Goal: Information Seeking & Learning: Learn about a topic

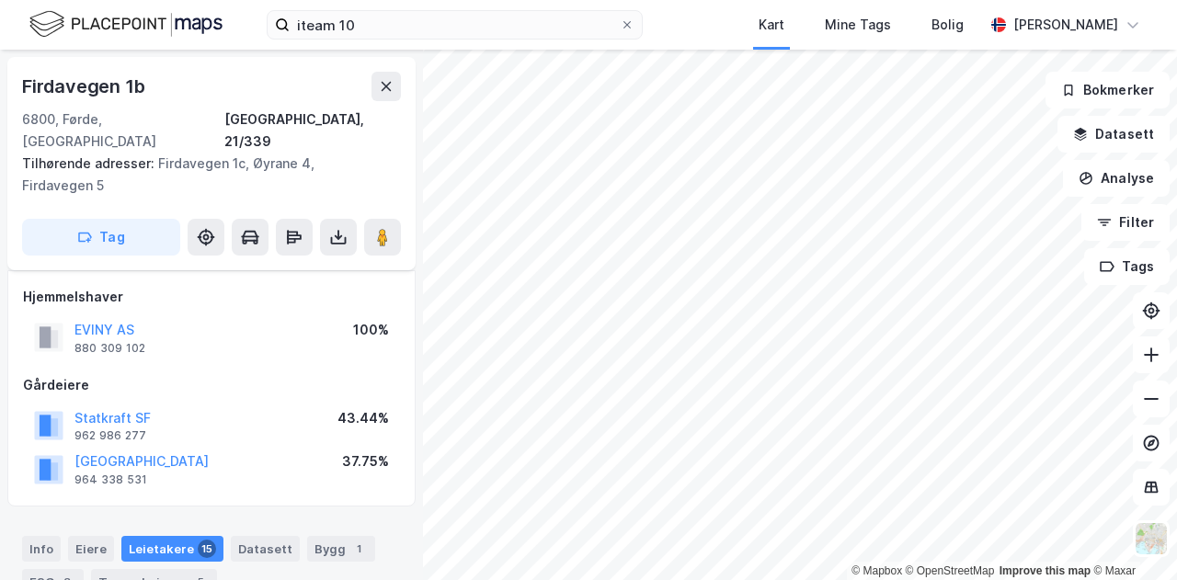
scroll to position [739, 0]
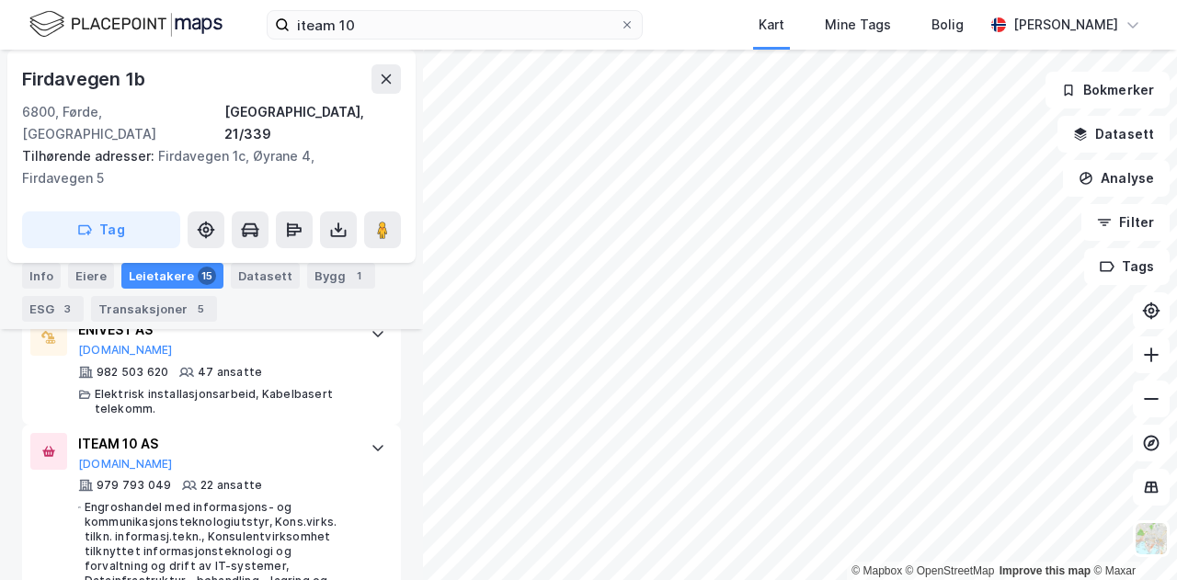
click at [469, 40] on div "iteam 10 Kart Mine Tags Bolig [PERSON_NAME]" at bounding box center [588, 25] width 1177 height 50
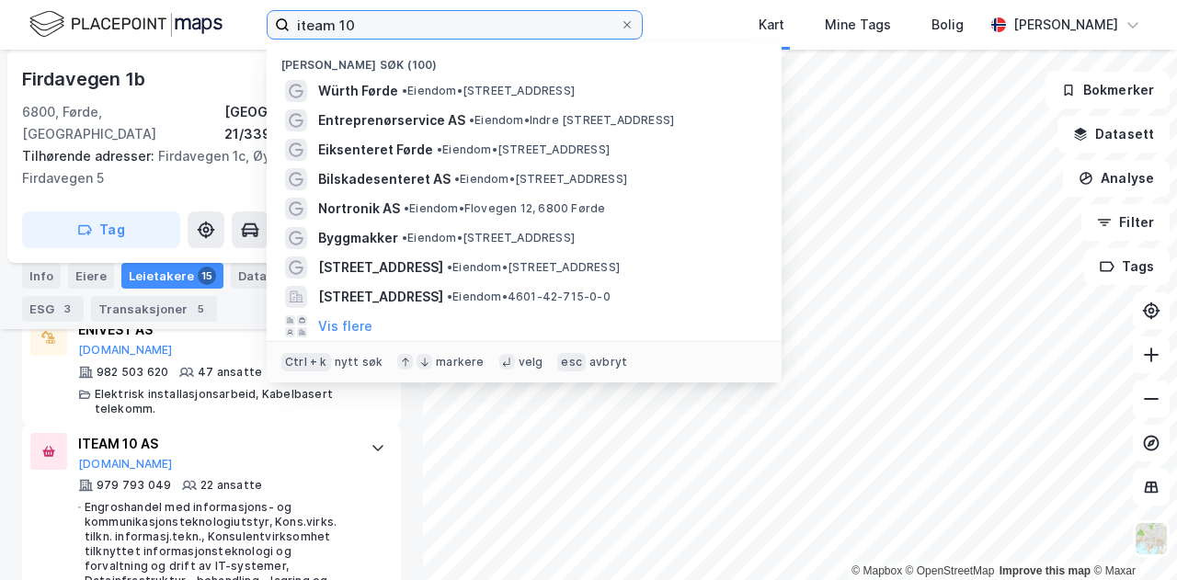
click at [476, 29] on input "iteam 10" at bounding box center [455, 25] width 330 height 28
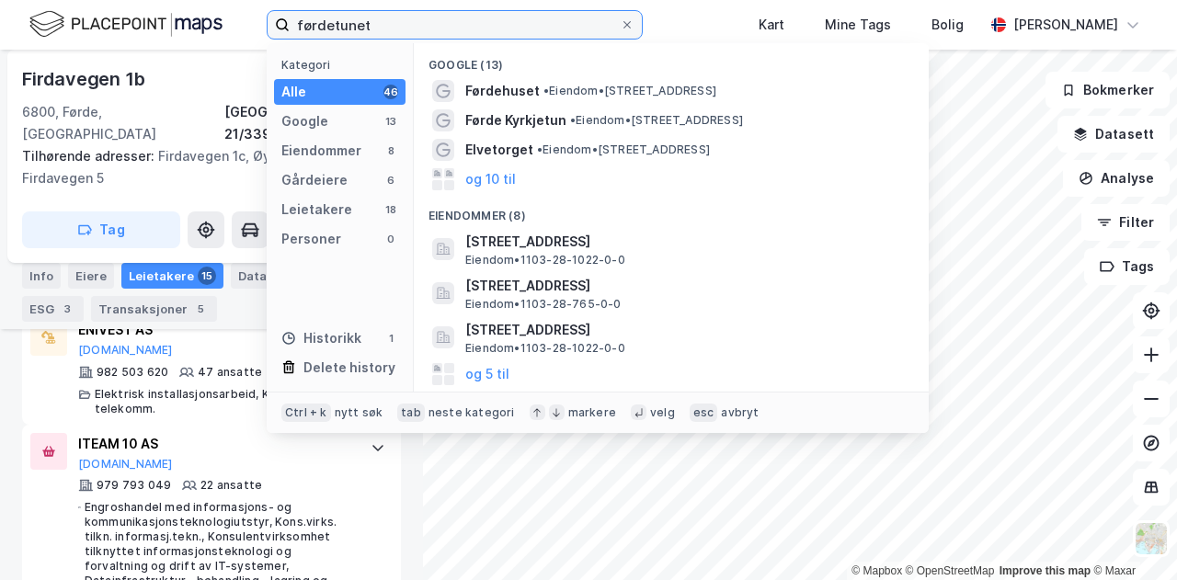
drag, startPoint x: 400, startPoint y: 10, endPoint x: 401, endPoint y: 45, distance: 35.0
click at [401, 40] on div "førdetunet Kategori Alle 46 Google 13 Eiendommer 8 Gårdeiere 6 Leietakere 18 Pe…" at bounding box center [455, 24] width 376 height 29
click at [416, 31] on input "førdetunet" at bounding box center [455, 25] width 330 height 28
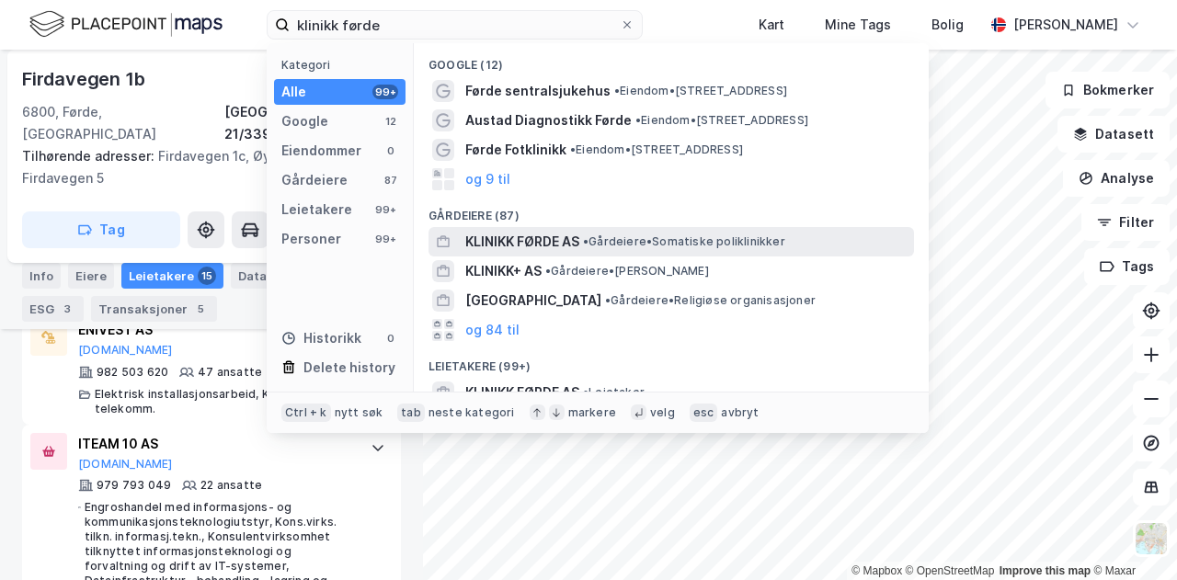
click at [544, 246] on span "KLINIKK FØRDE AS" at bounding box center [522, 242] width 114 height 22
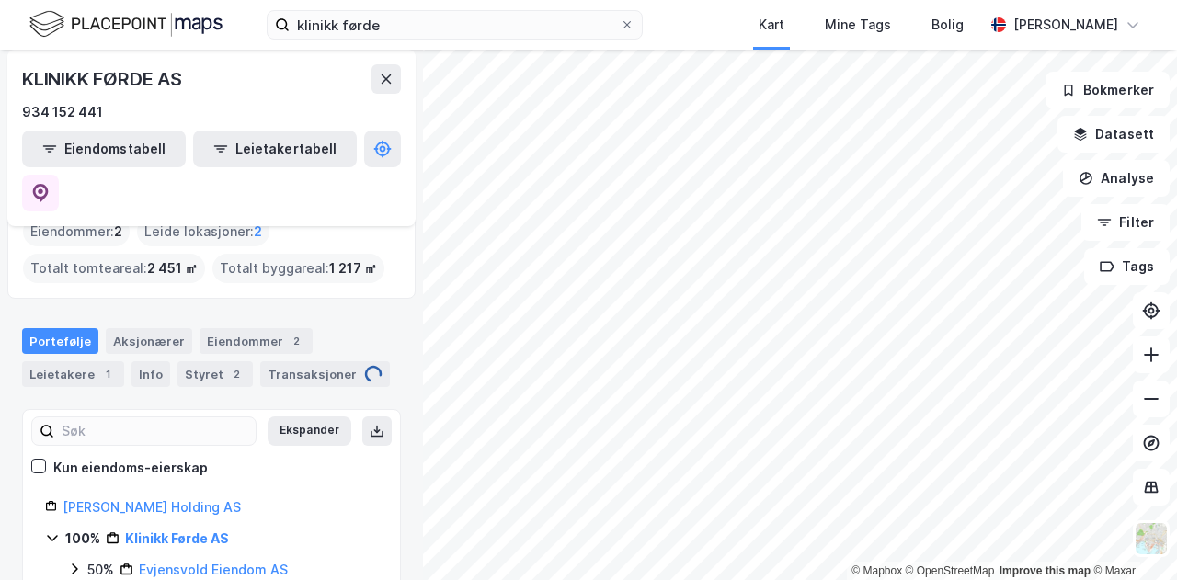
scroll to position [28, 0]
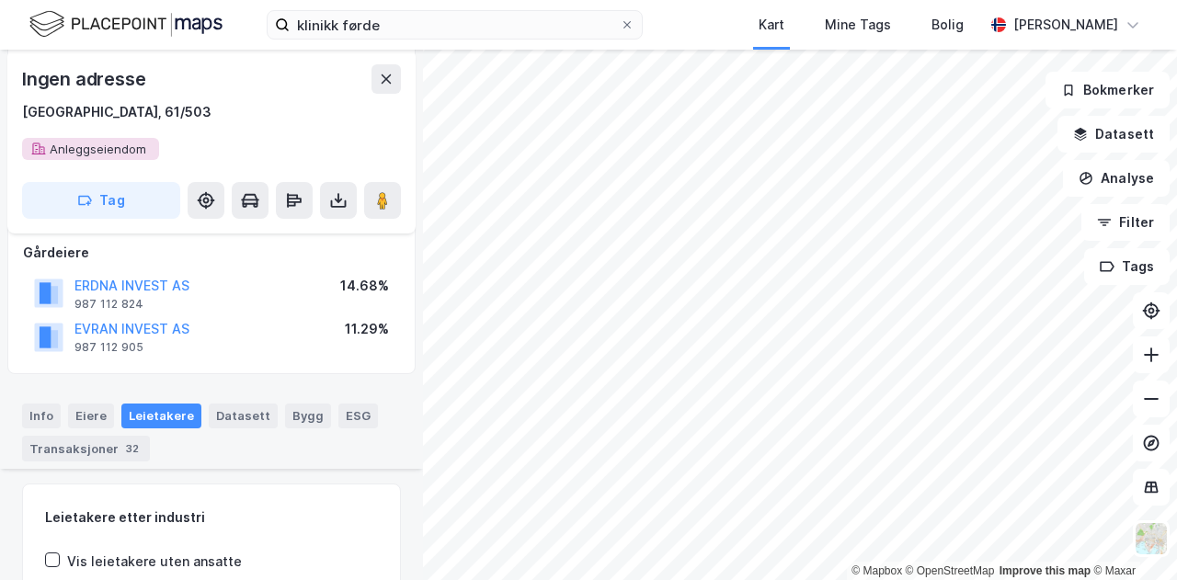
scroll to position [494, 0]
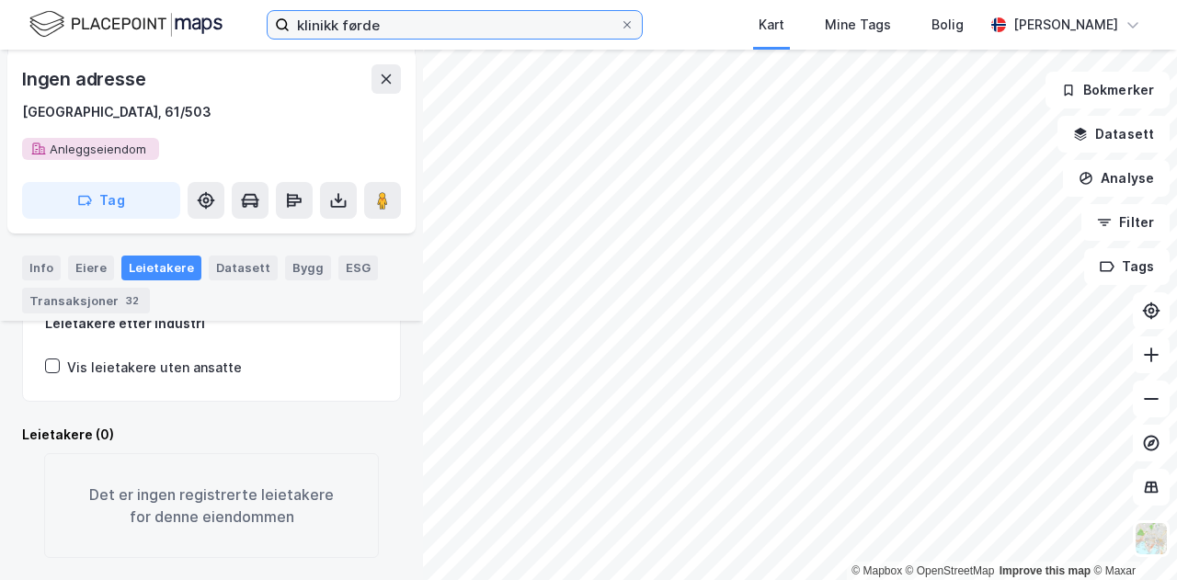
click at [369, 30] on input "klinikk førde" at bounding box center [455, 25] width 330 height 28
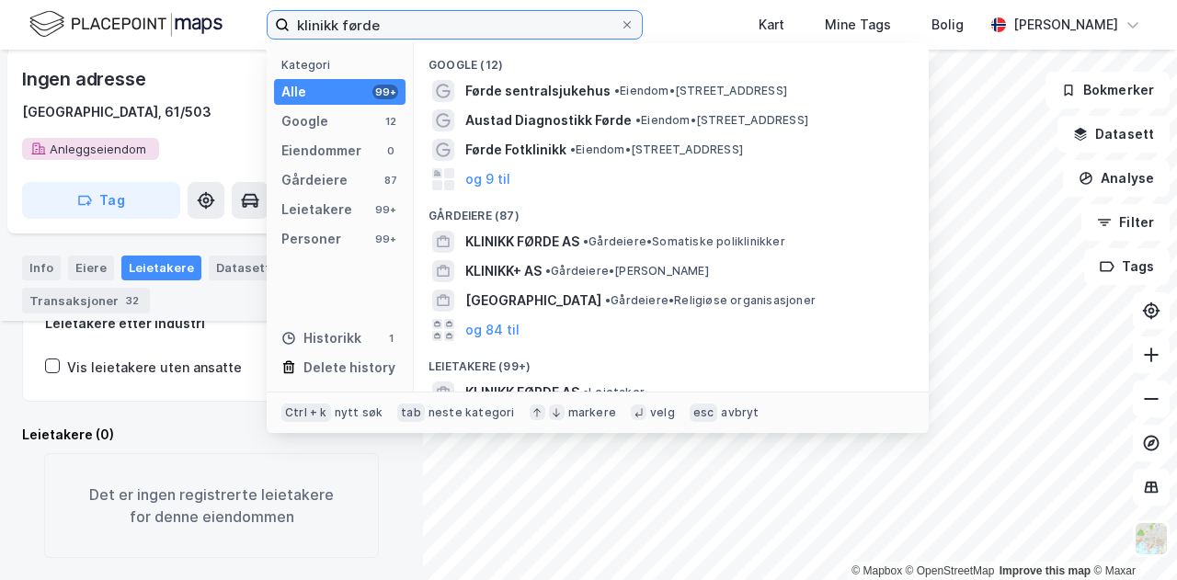
click at [369, 30] on input "klinikk førde" at bounding box center [455, 25] width 330 height 28
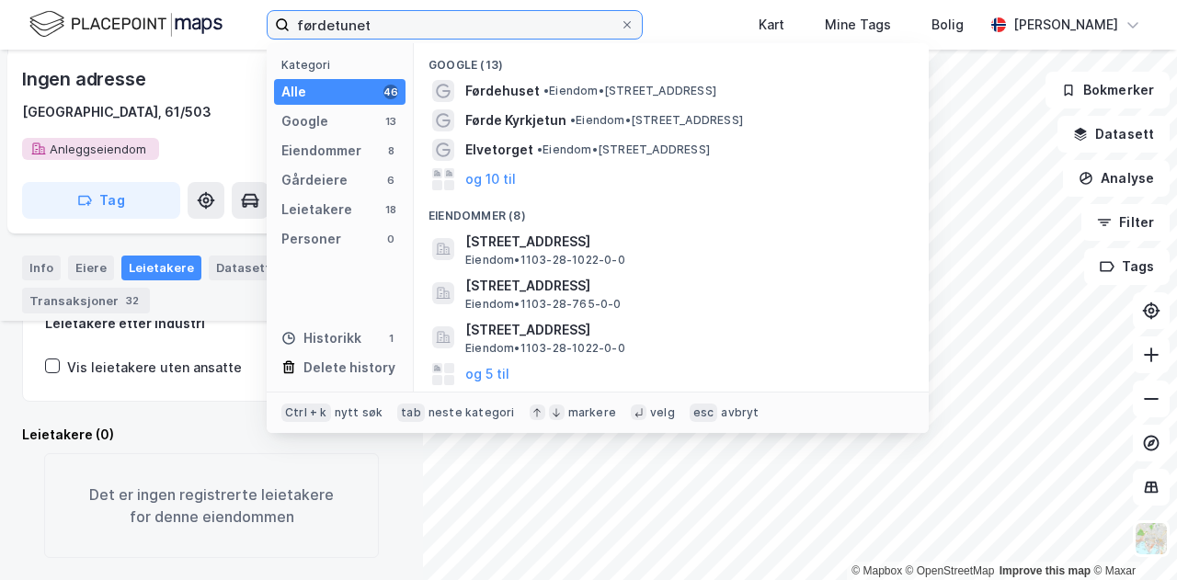
click at [375, 29] on input "førdetunet" at bounding box center [455, 25] width 330 height 28
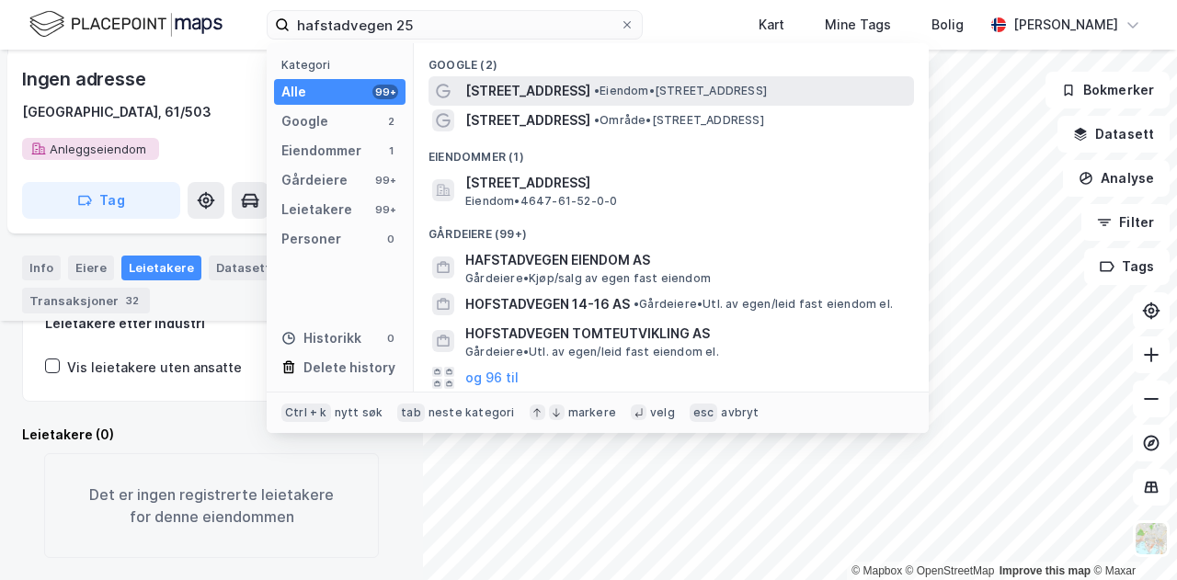
click at [537, 95] on span "[STREET_ADDRESS]" at bounding box center [527, 91] width 125 height 22
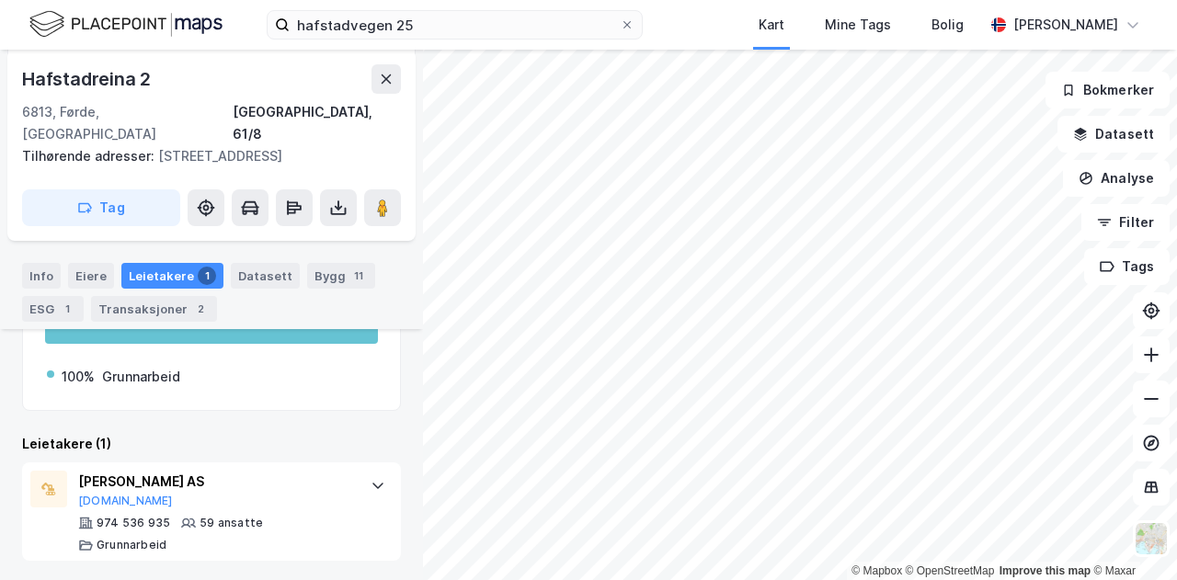
scroll to position [243, 0]
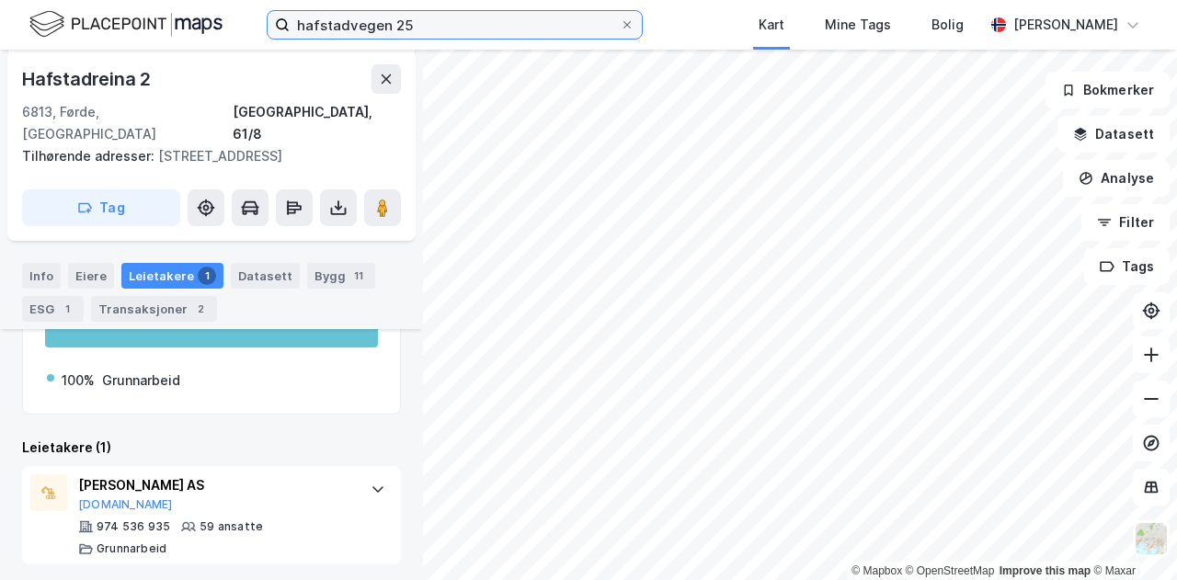
click at [425, 36] on input "hafstadvegen 25" at bounding box center [455, 25] width 330 height 28
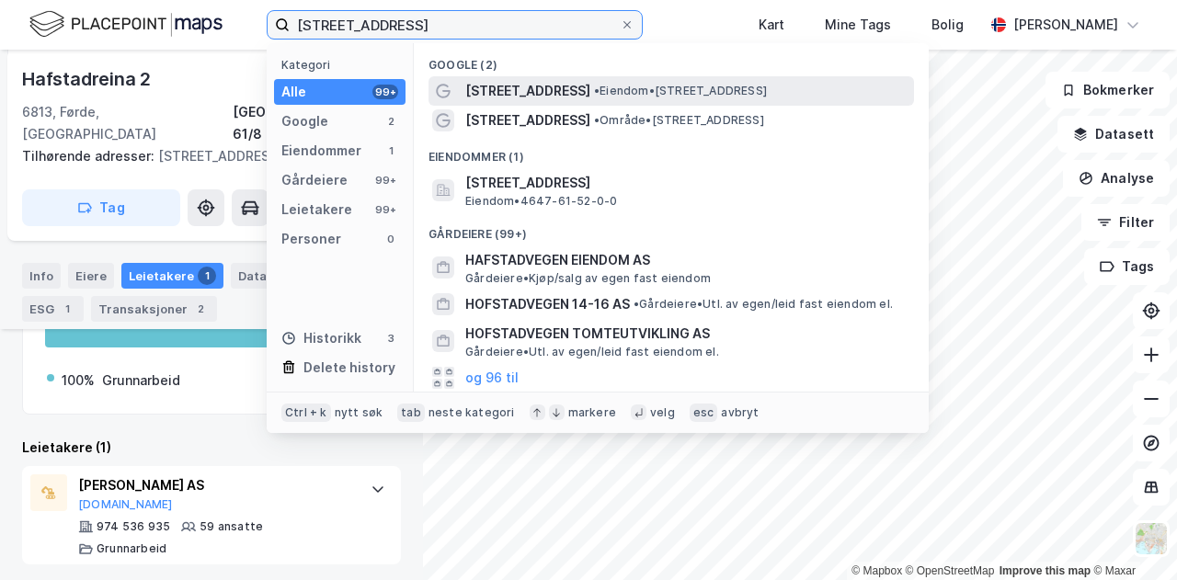
type input "[STREET_ADDRESS]"
click at [521, 78] on div "[STREET_ADDRESS] • Eiendom • [STREET_ADDRESS]" at bounding box center [672, 90] width 486 height 29
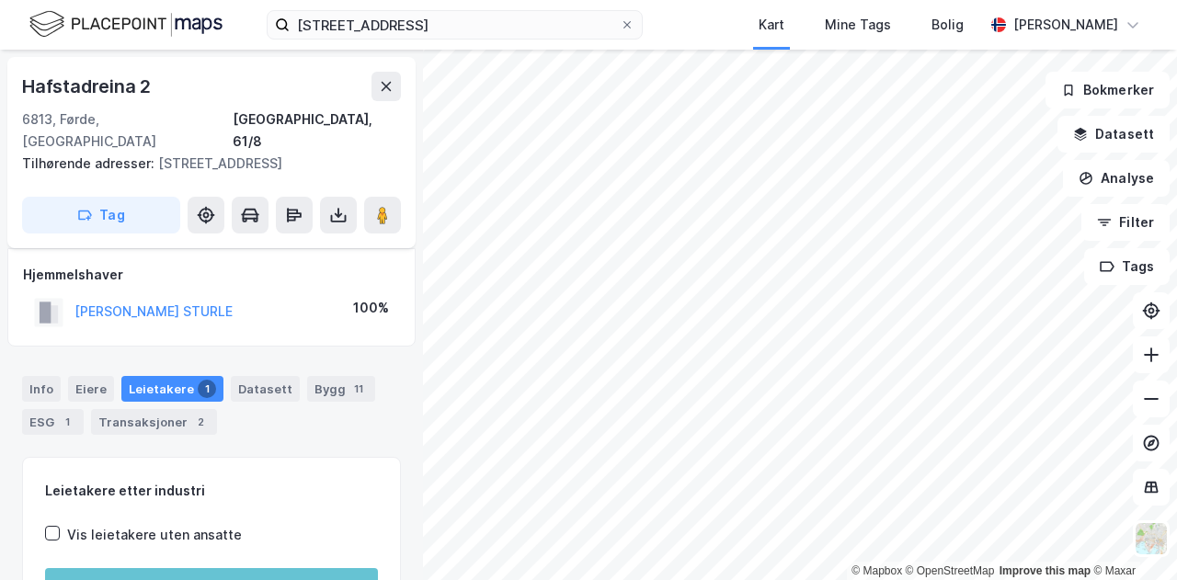
scroll to position [149, 0]
